Goal: Find specific page/section: Find specific page/section

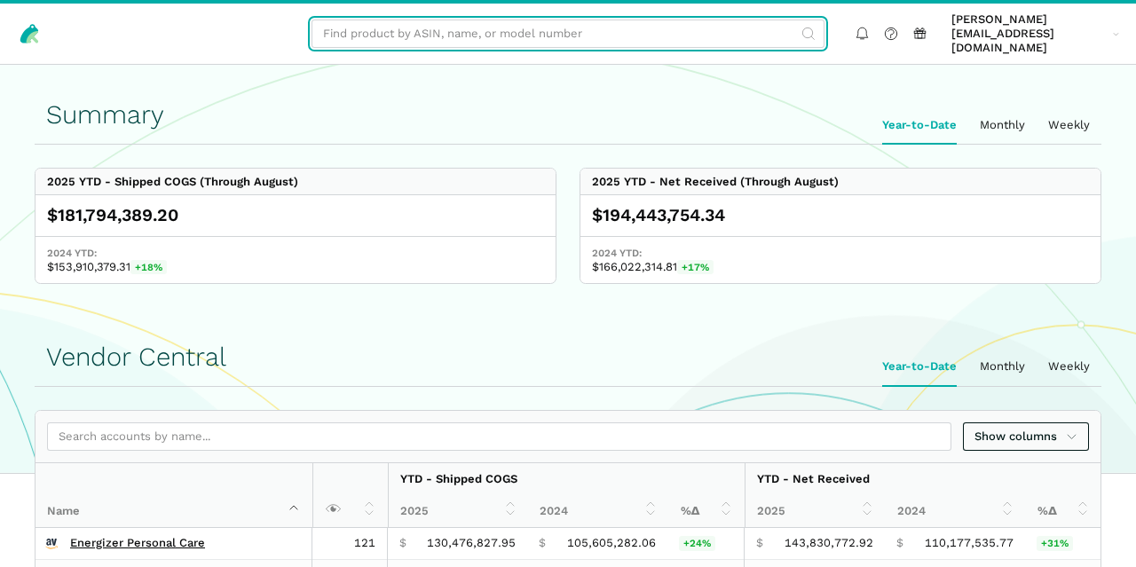
click at [422, 31] on input "text" at bounding box center [568, 34] width 513 height 29
paste input "B002TSOJGC"
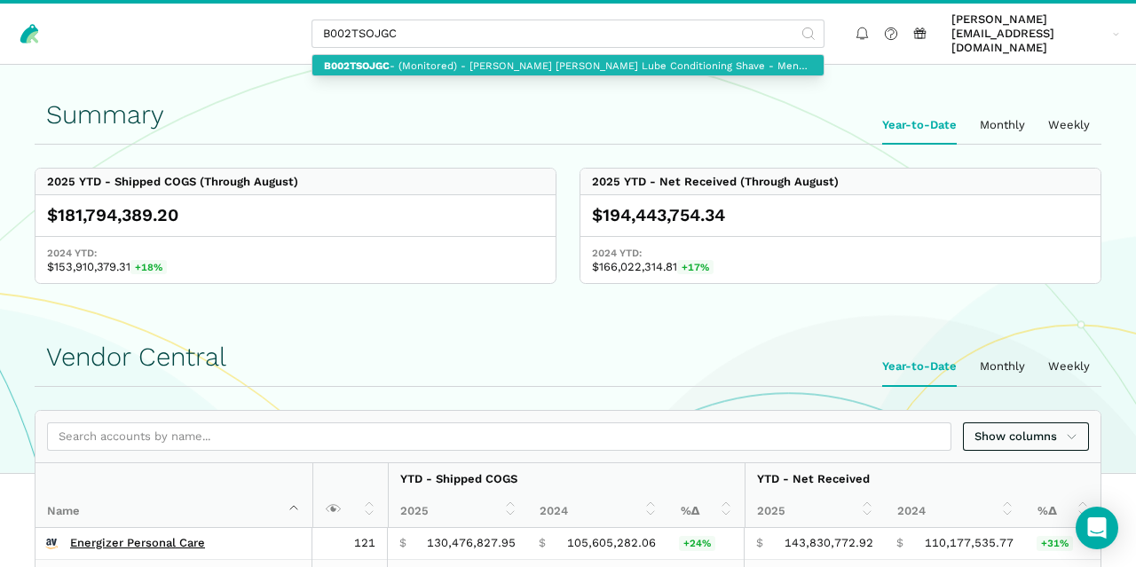
click at [424, 55] on link "B002TSOJGC - (Monitored) - Jack Black Beard Lube Conditioning Shave - Mens Gift…" at bounding box center [568, 65] width 511 height 20
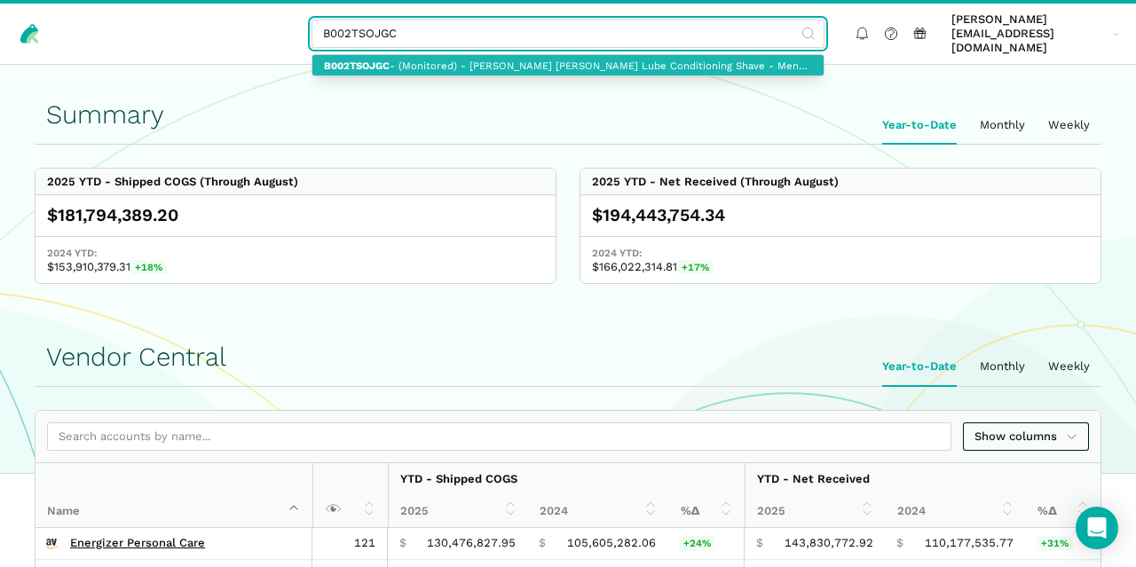
type input "B002TSOJGC - (Monitored) - Jack Black Beard Lube Conditioning Shave - Mens Gift…"
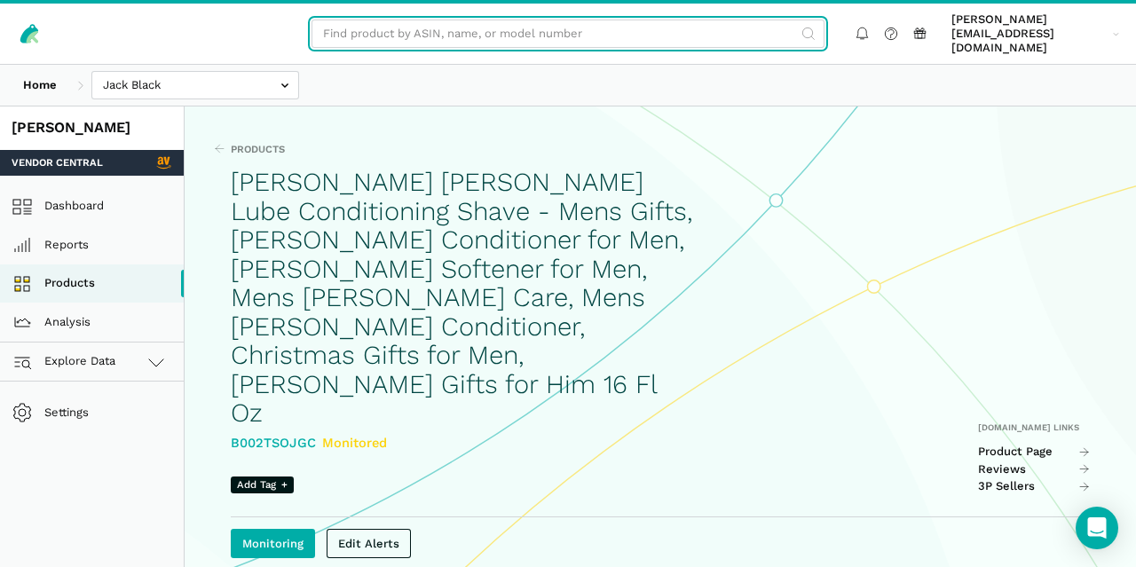
click at [428, 20] on input "text" at bounding box center [568, 34] width 513 height 29
paste input "B002TSOJGC"
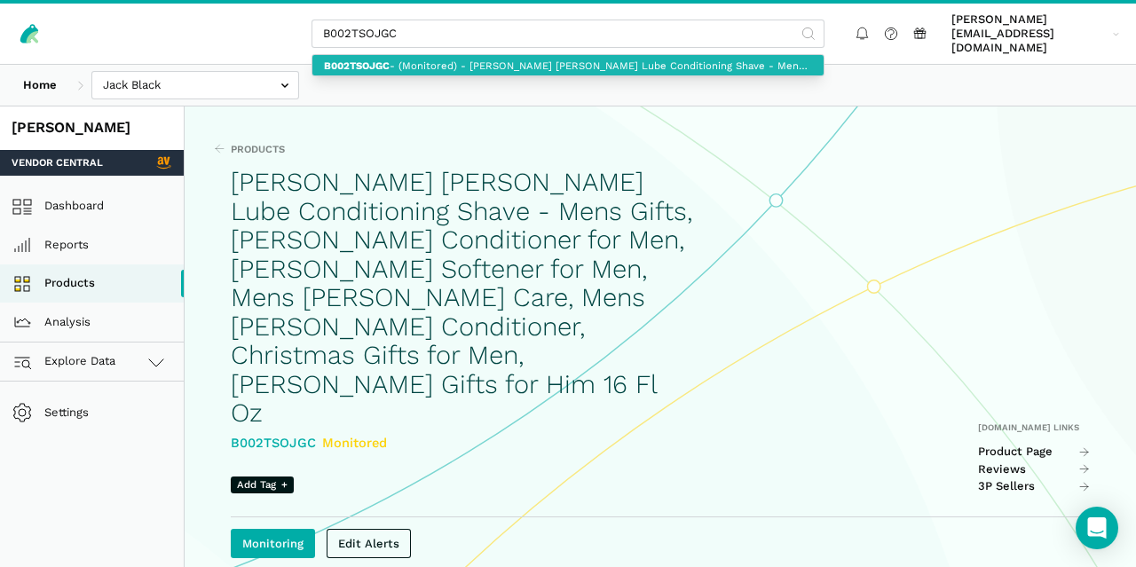
click at [432, 58] on link "B002TSOJGC - (Monitored) - Jack Black Beard Lube Conditioning Shave - Mens Gift…" at bounding box center [568, 65] width 511 height 20
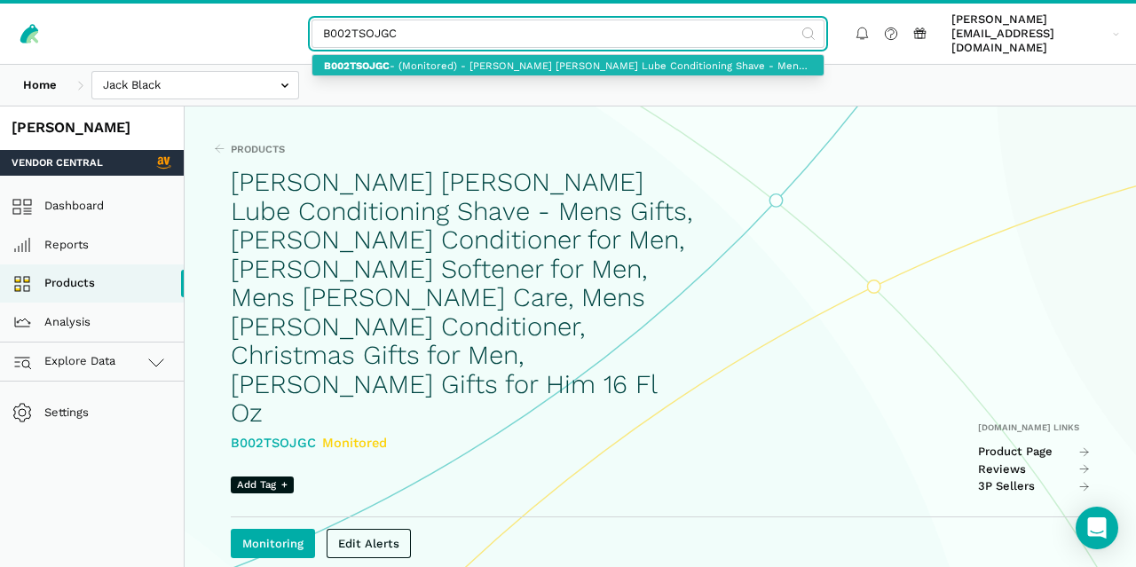
type input "B002TSOJGC - (Monitored) - Jack Black Beard Lube Conditioning Shave - Mens Gift…"
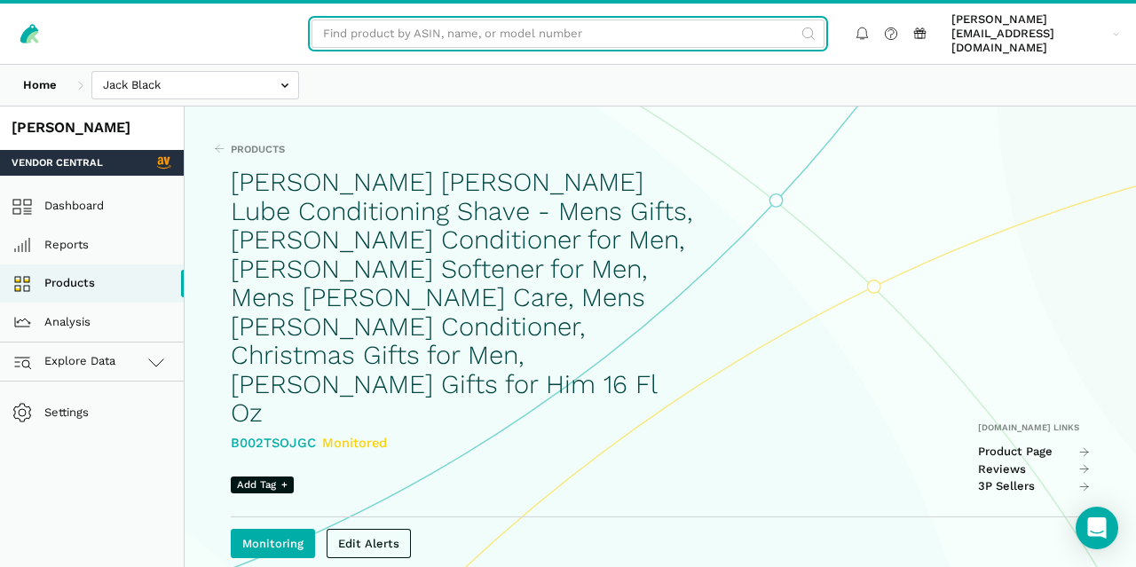
click at [393, 20] on input "text" at bounding box center [568, 34] width 513 height 29
paste input "B002TSOJGC"
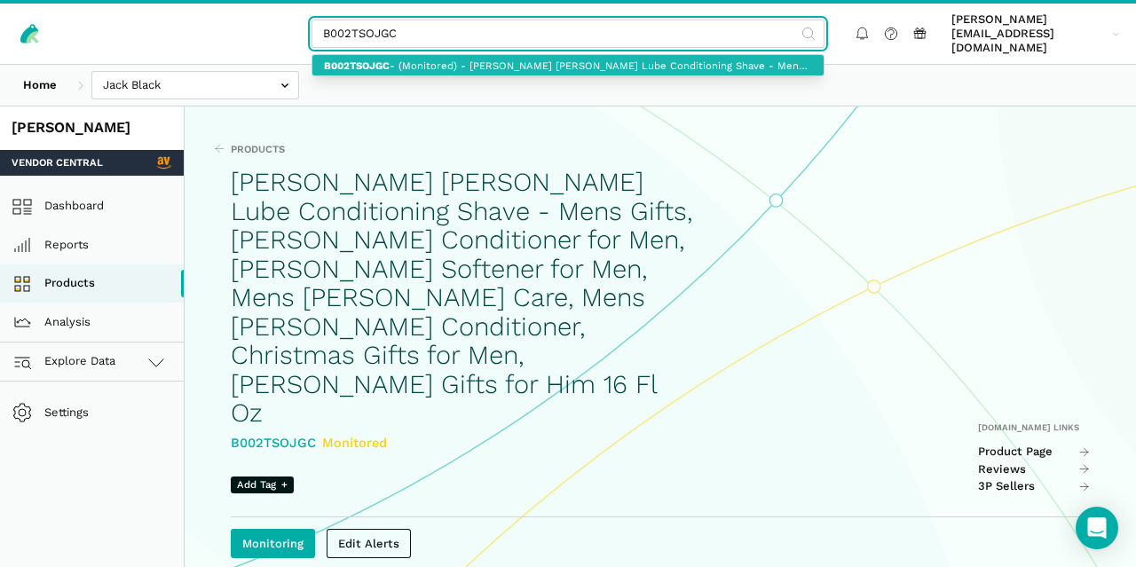
type input "B002TSOJGC"
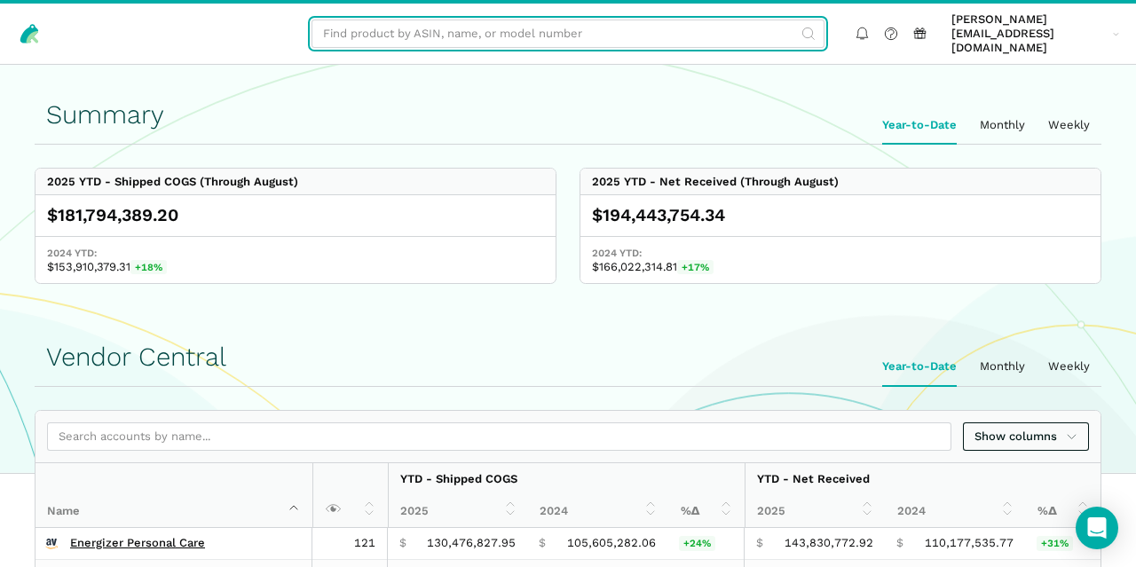
click at [429, 27] on input "text" at bounding box center [568, 34] width 513 height 29
paste input "B002TSOJGC"
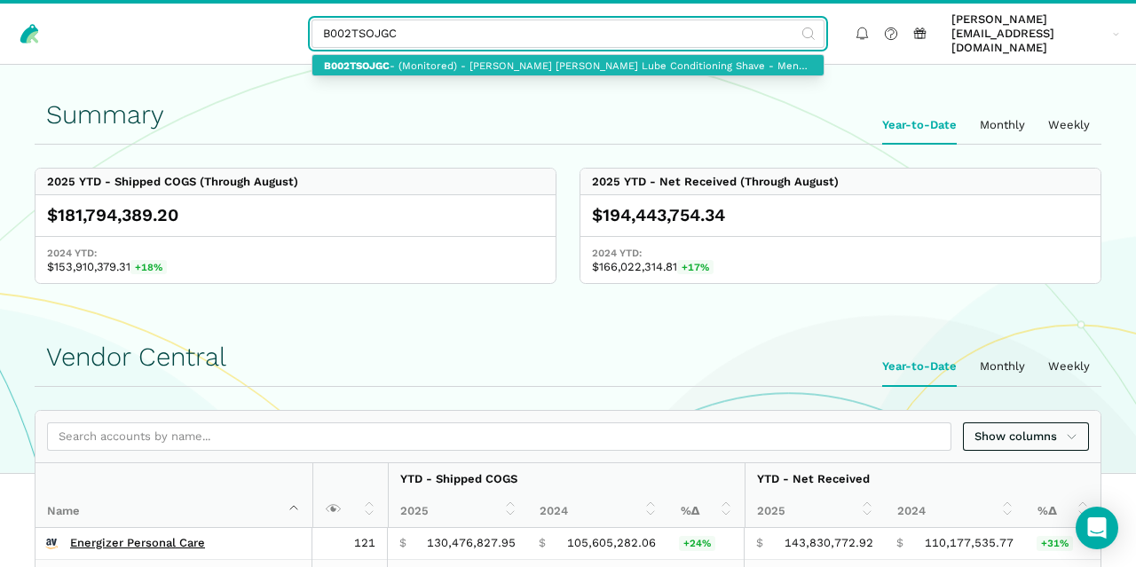
type input "B002TSOJGC"
